Goal: Task Accomplishment & Management: Use online tool/utility

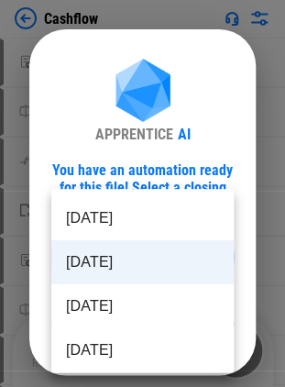
click at [97, 255] on body "Cashflow Move Or Copy Sheet pending... Rename Sheet pending... Reorder Sheet pe…" at bounding box center [142, 193] width 285 height 387
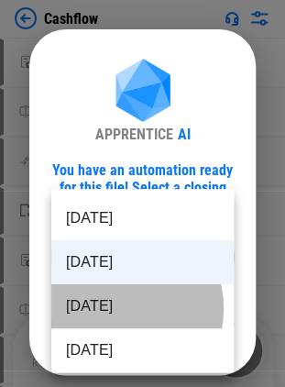
click at [107, 309] on li "Aug 2025" at bounding box center [142, 306] width 182 height 44
type input "********"
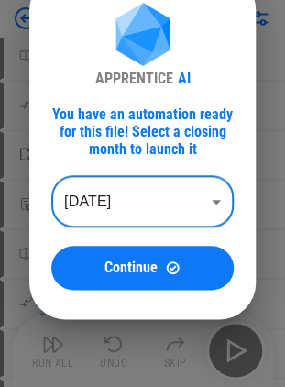
scroll to position [59, 0]
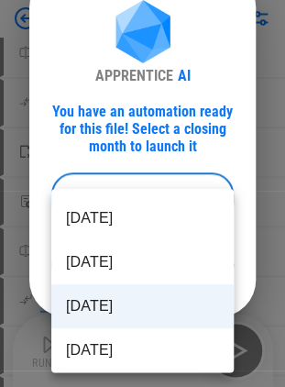
click at [121, 215] on body "Cashflow Move Or Copy Sheet pending... Rename Sheet pending... Reorder Sheet pe…" at bounding box center [142, 134] width 285 height 387
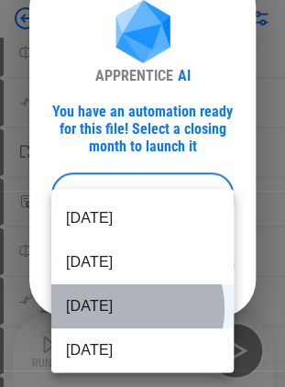
click at [127, 308] on li "Aug 2025" at bounding box center [142, 306] width 182 height 44
